Goal: Browse casually

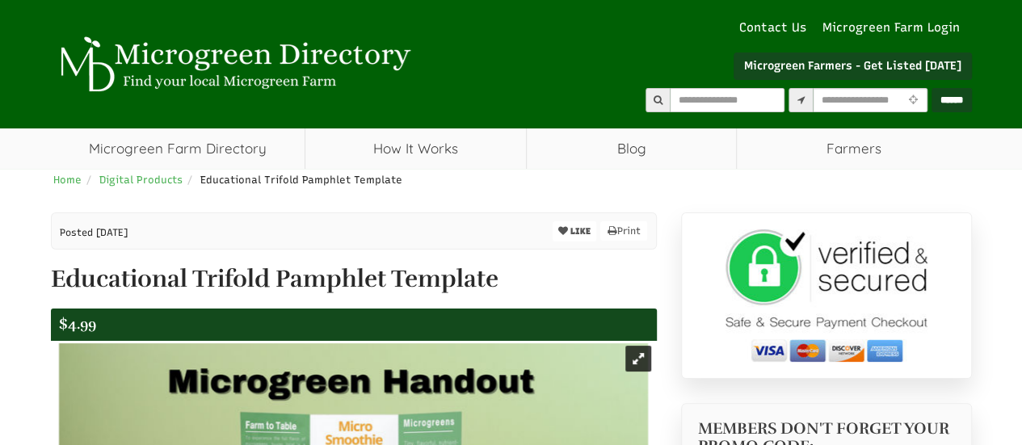
select select "Language Translate Widget"
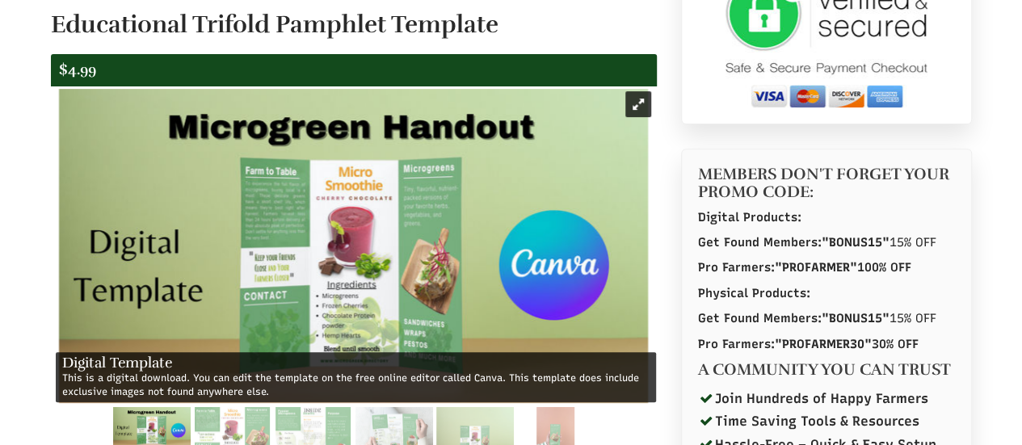
scroll to position [264, 0]
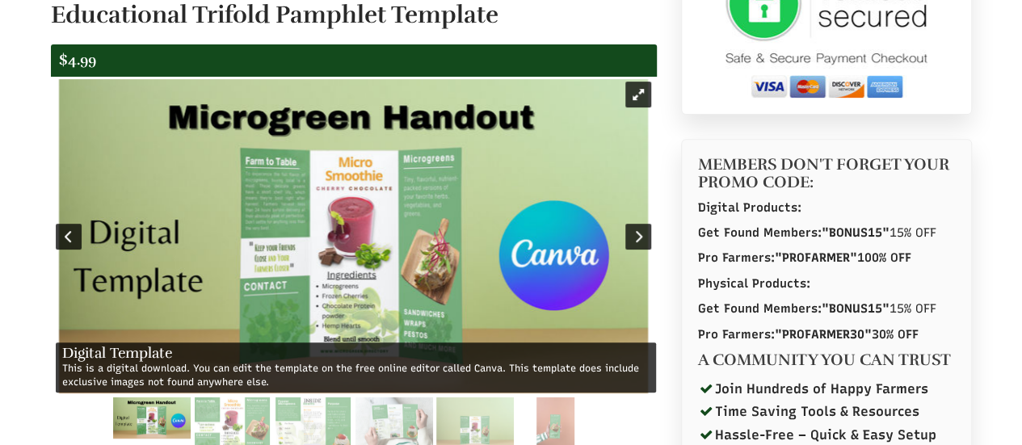
click at [359, 242] on img at bounding box center [353, 236] width 589 height 314
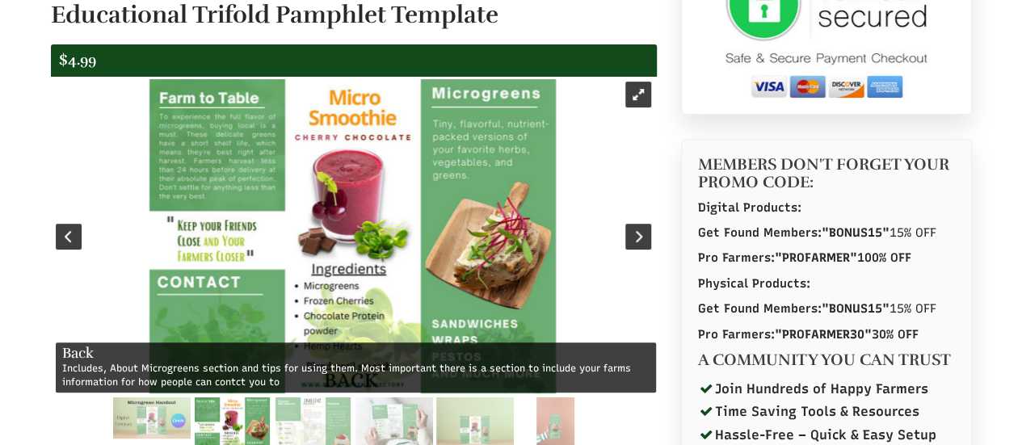
click at [359, 242] on img at bounding box center [352, 236] width 406 height 314
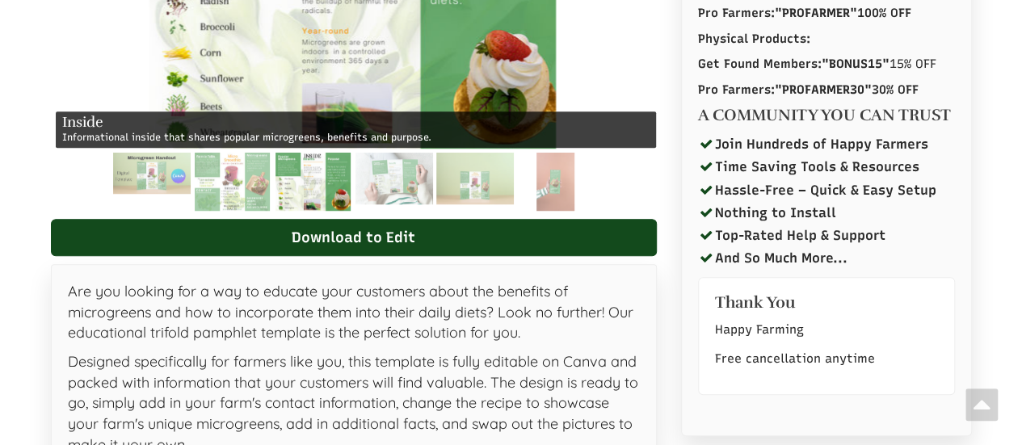
scroll to position [469, 0]
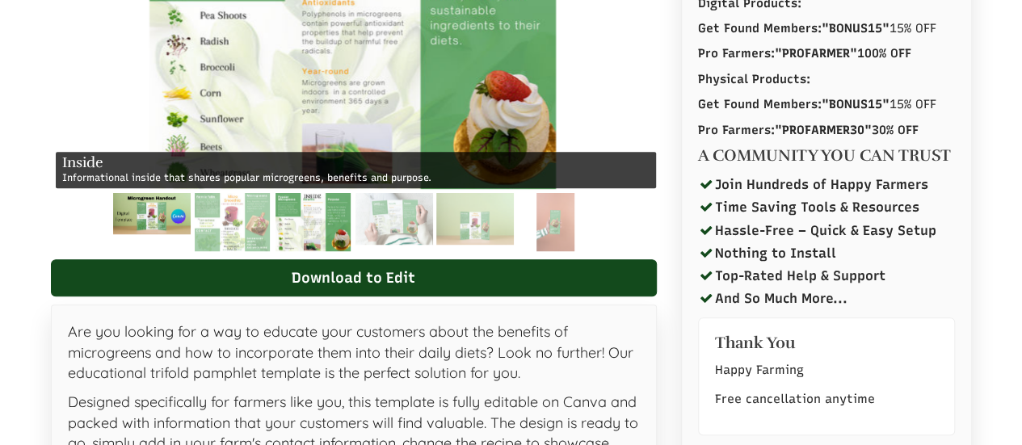
click at [165, 208] on img at bounding box center [151, 213] width 78 height 41
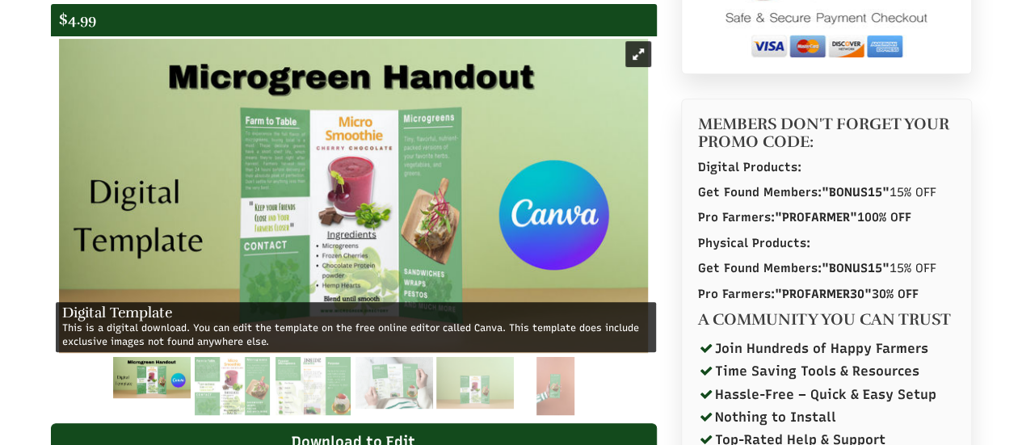
scroll to position [244, 0]
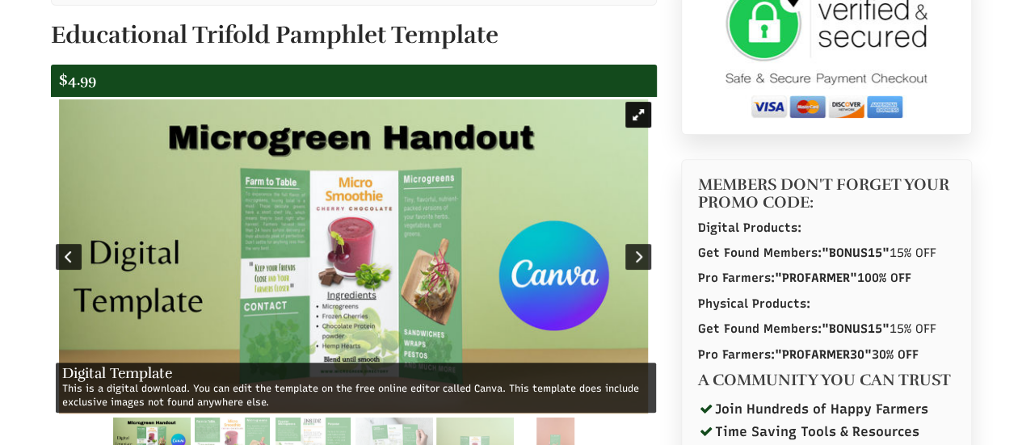
click at [640, 112] on div at bounding box center [638, 115] width 26 height 26
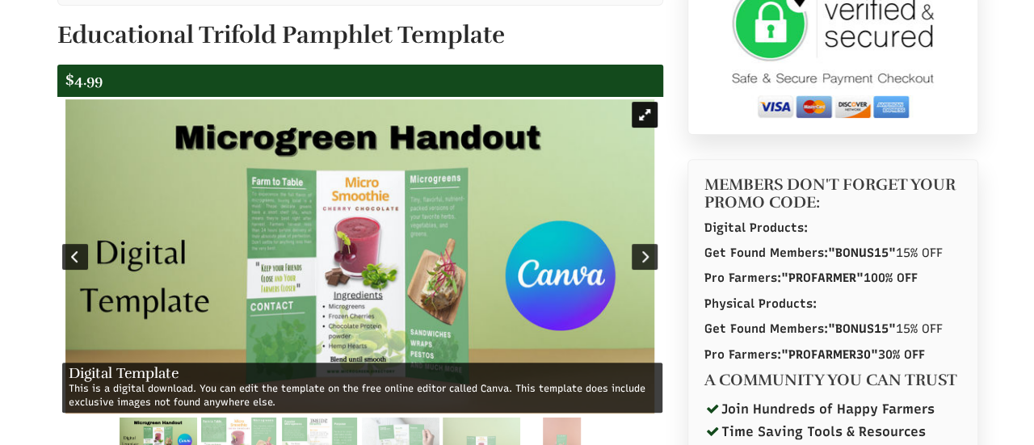
scroll to position [0, 0]
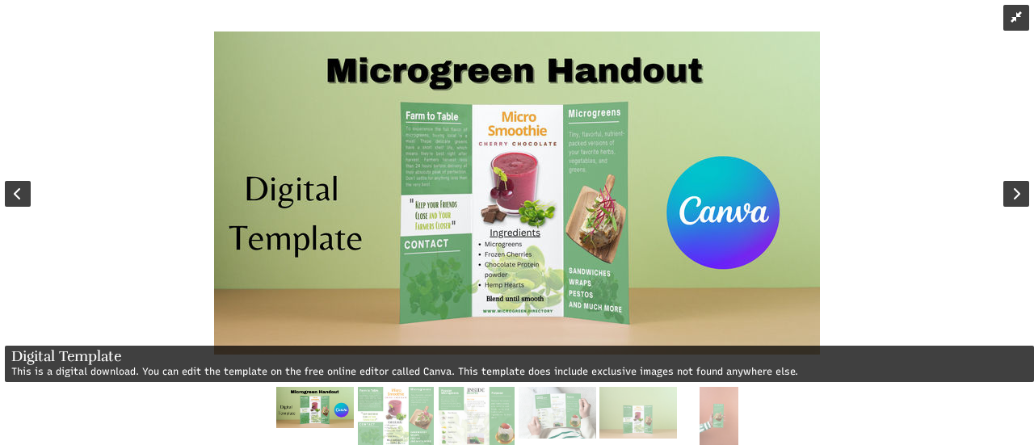
click at [489, 178] on img at bounding box center [517, 193] width 606 height 323
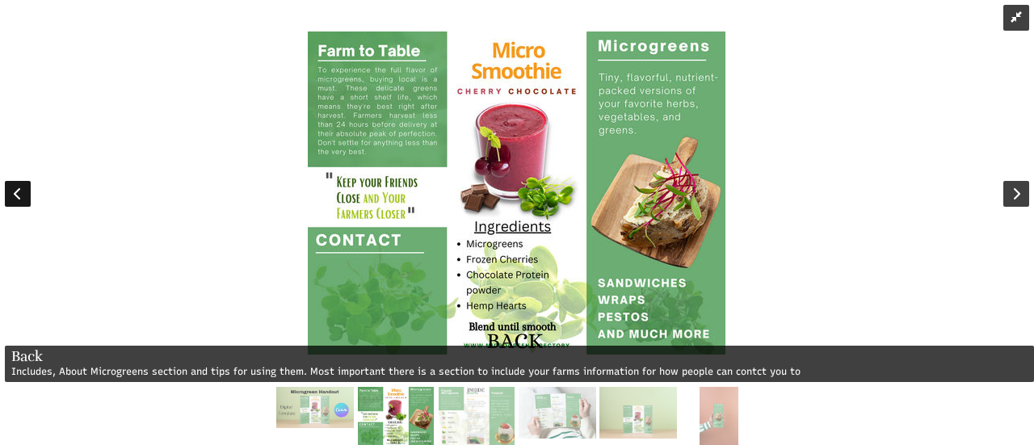
click at [11, 195] on div at bounding box center [18, 194] width 26 height 26
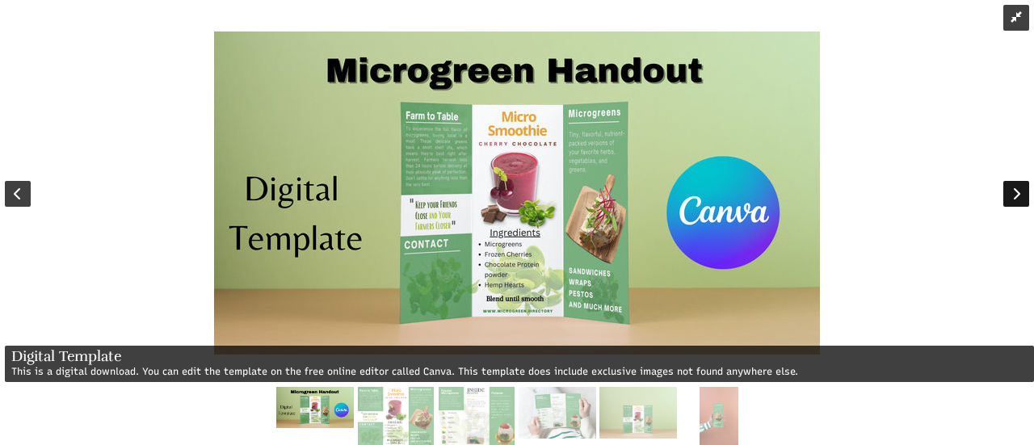
click at [1015, 195] on div at bounding box center [1017, 194] width 26 height 26
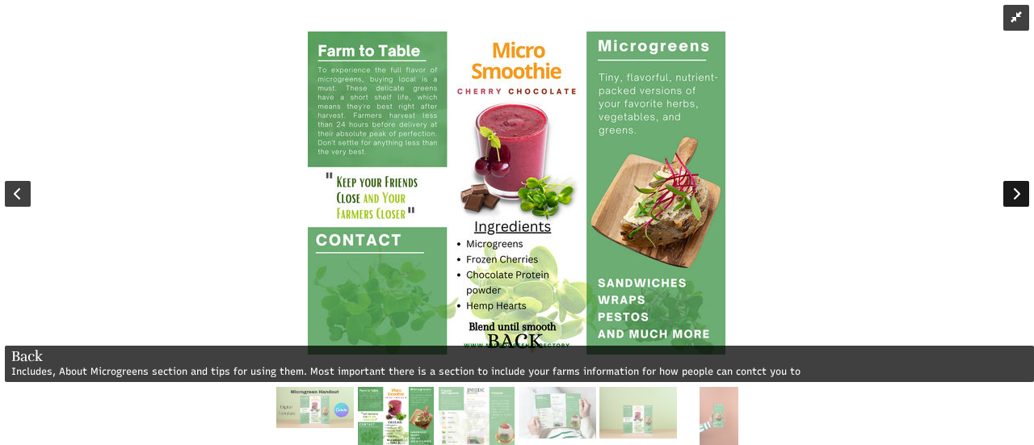
click at [1015, 186] on div at bounding box center [1017, 194] width 26 height 26
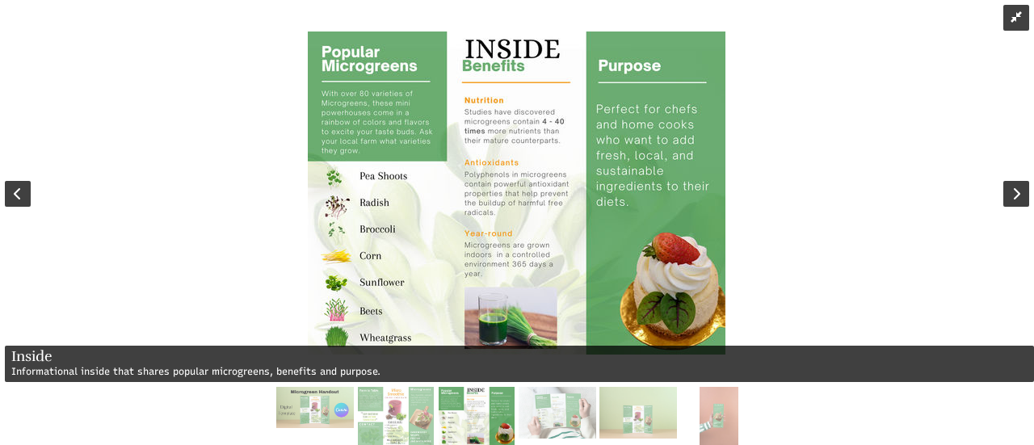
click at [478, 145] on img at bounding box center [517, 193] width 418 height 323
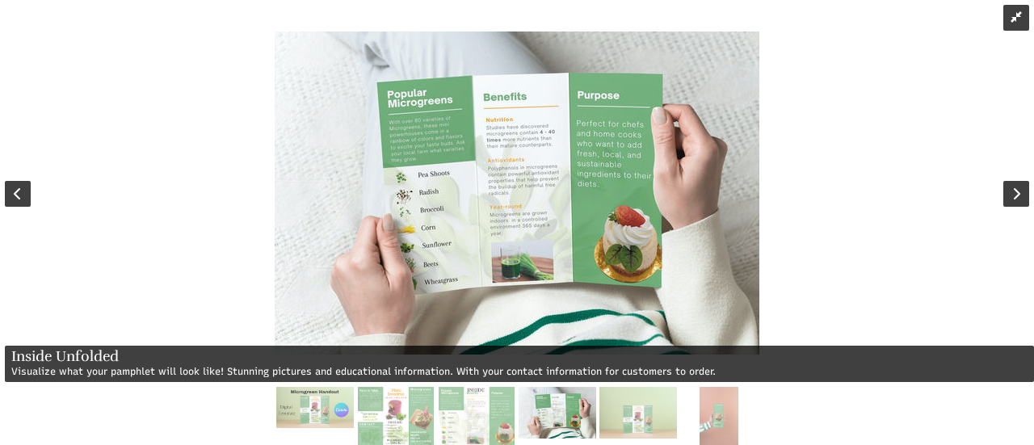
click at [478, 145] on img at bounding box center [517, 193] width 485 height 323
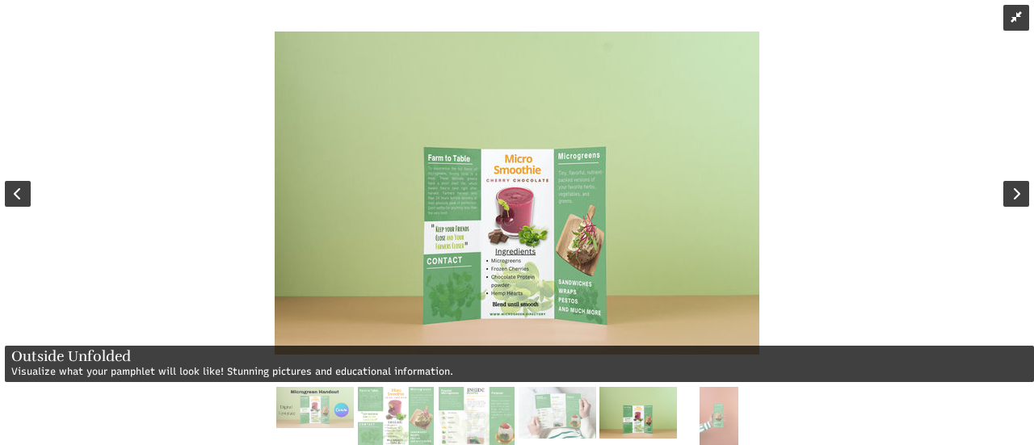
click at [478, 145] on img at bounding box center [517, 193] width 485 height 323
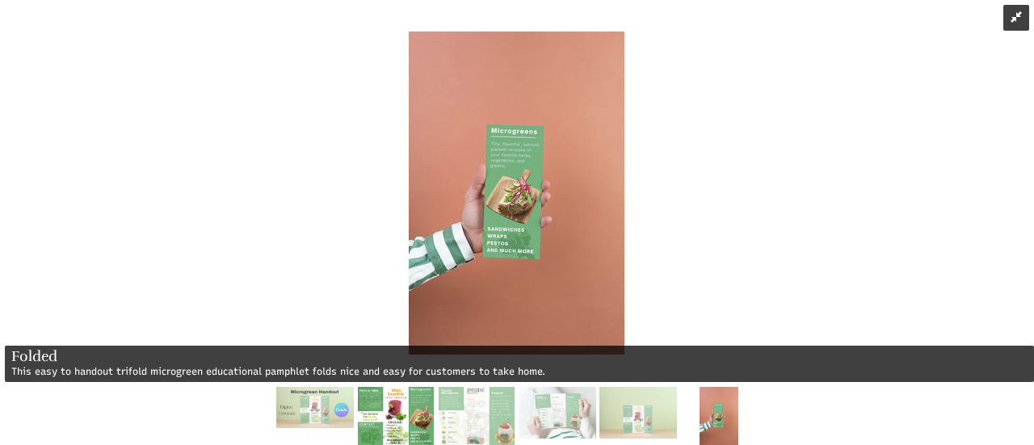
click at [394, 403] on img at bounding box center [395, 416] width 75 height 58
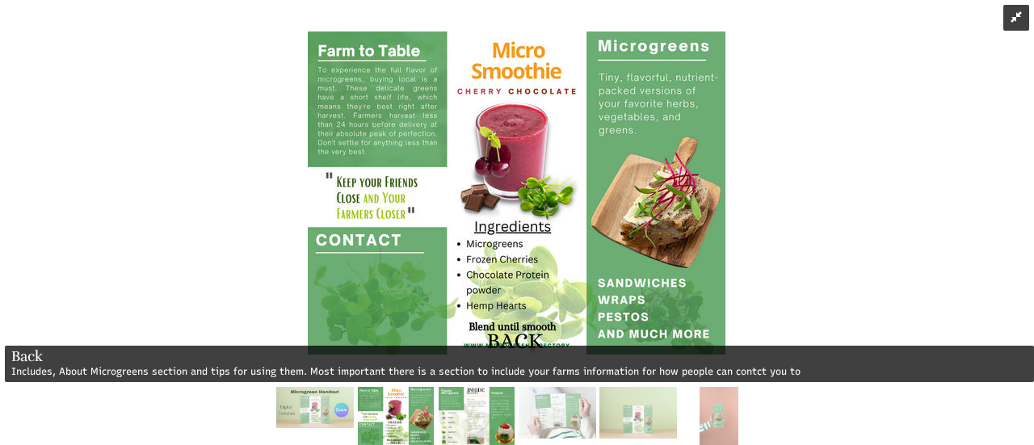
click at [465, 399] on img at bounding box center [476, 416] width 75 height 58
